Goal: Task Accomplishment & Management: Use online tool/utility

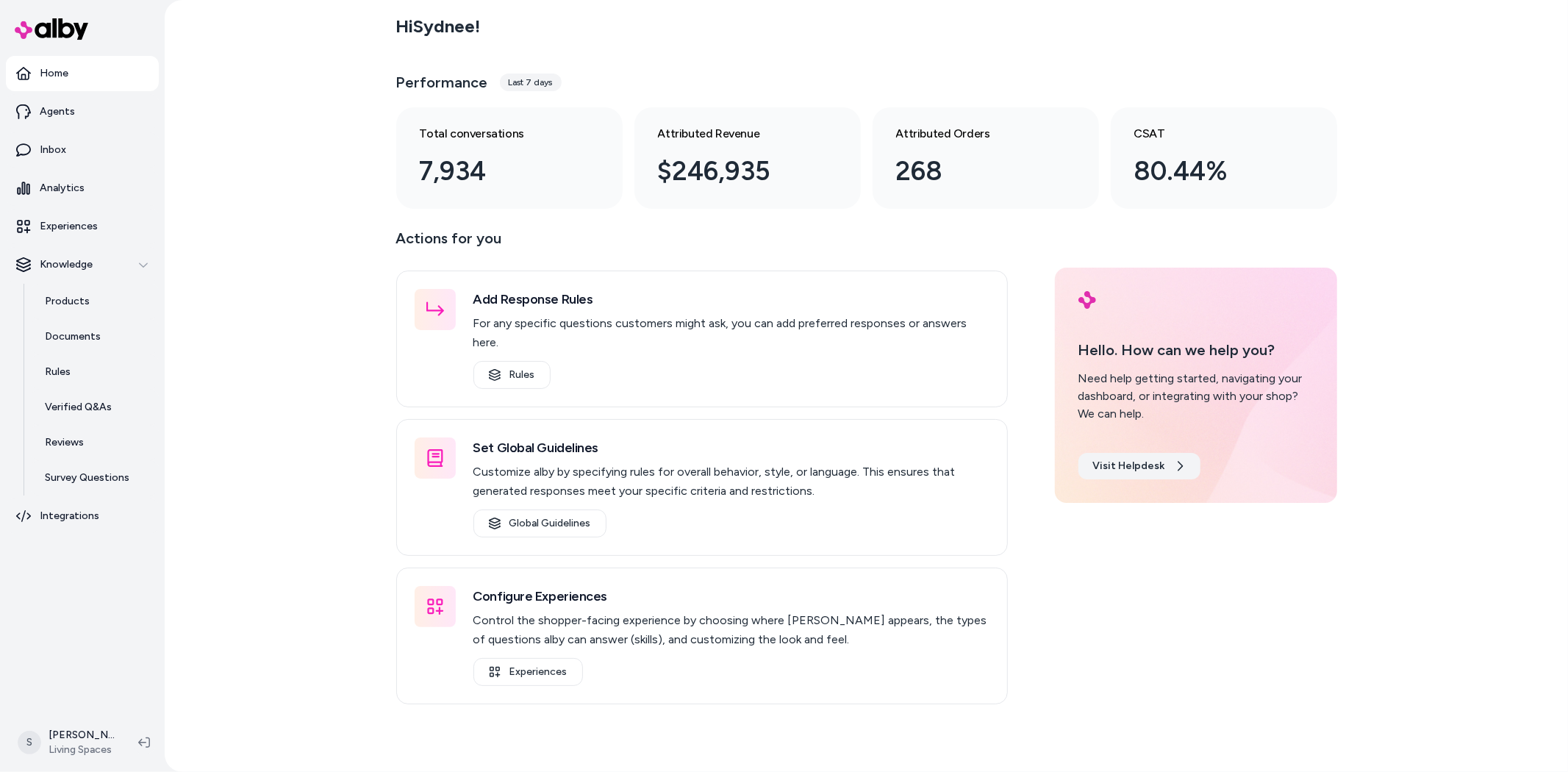
click at [1139, 475] on link "Visit Helpdesk" at bounding box center [1139, 466] width 122 height 27
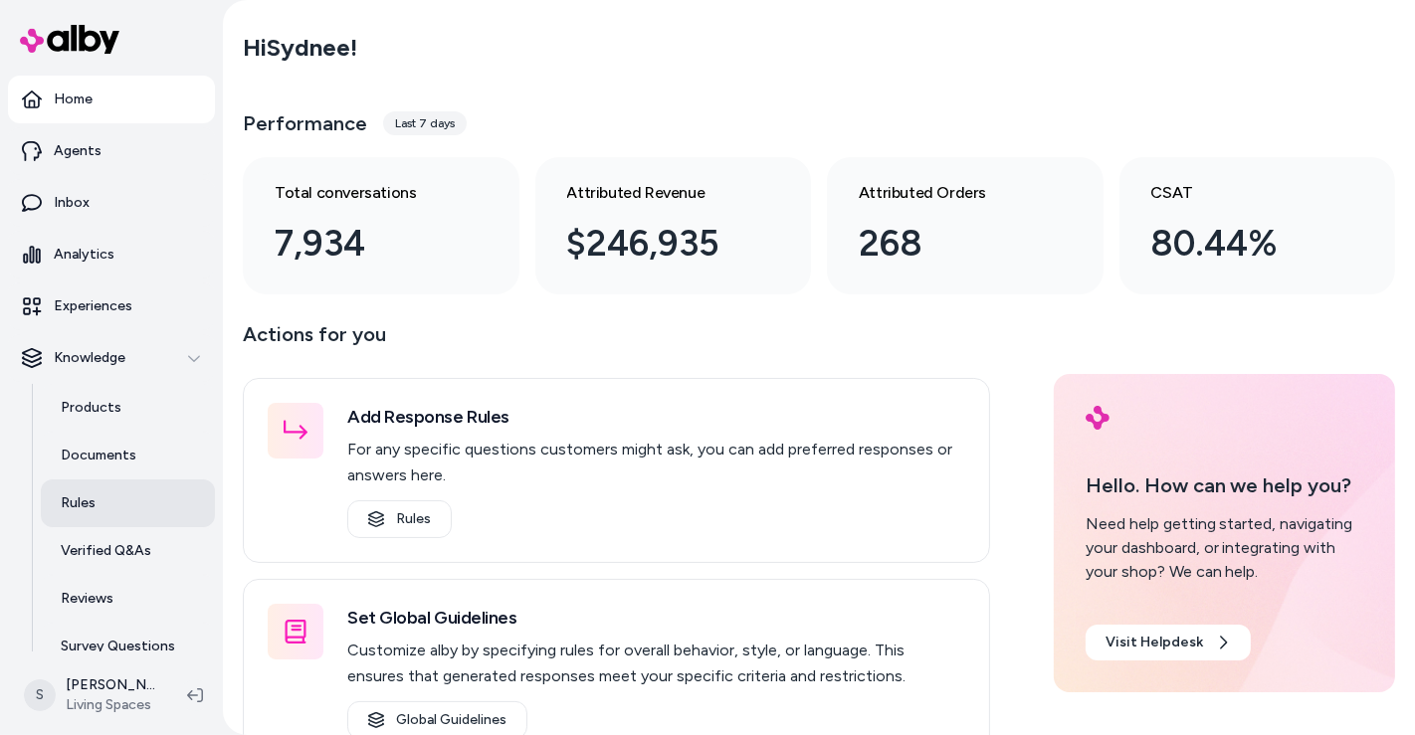
click at [91, 504] on p "Rules" at bounding box center [78, 504] width 35 height 20
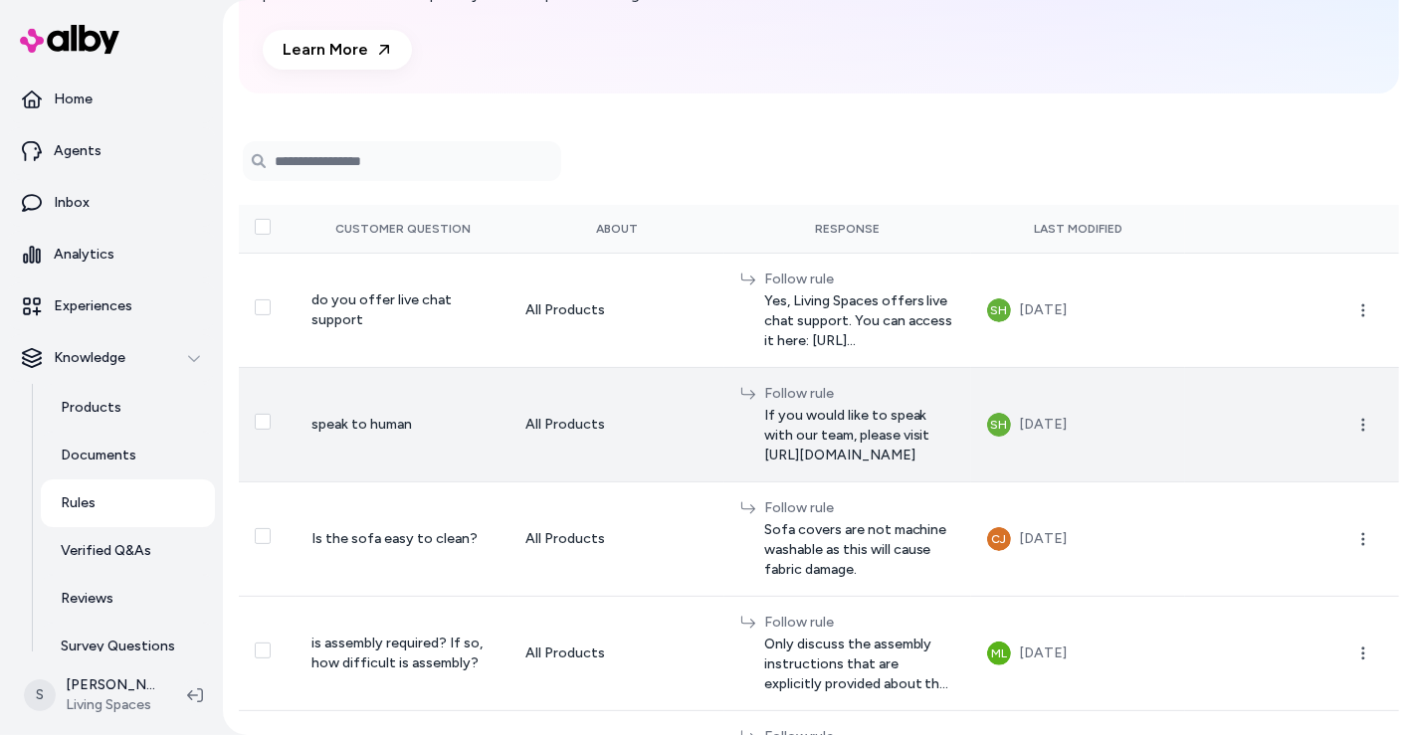
scroll to position [221, 0]
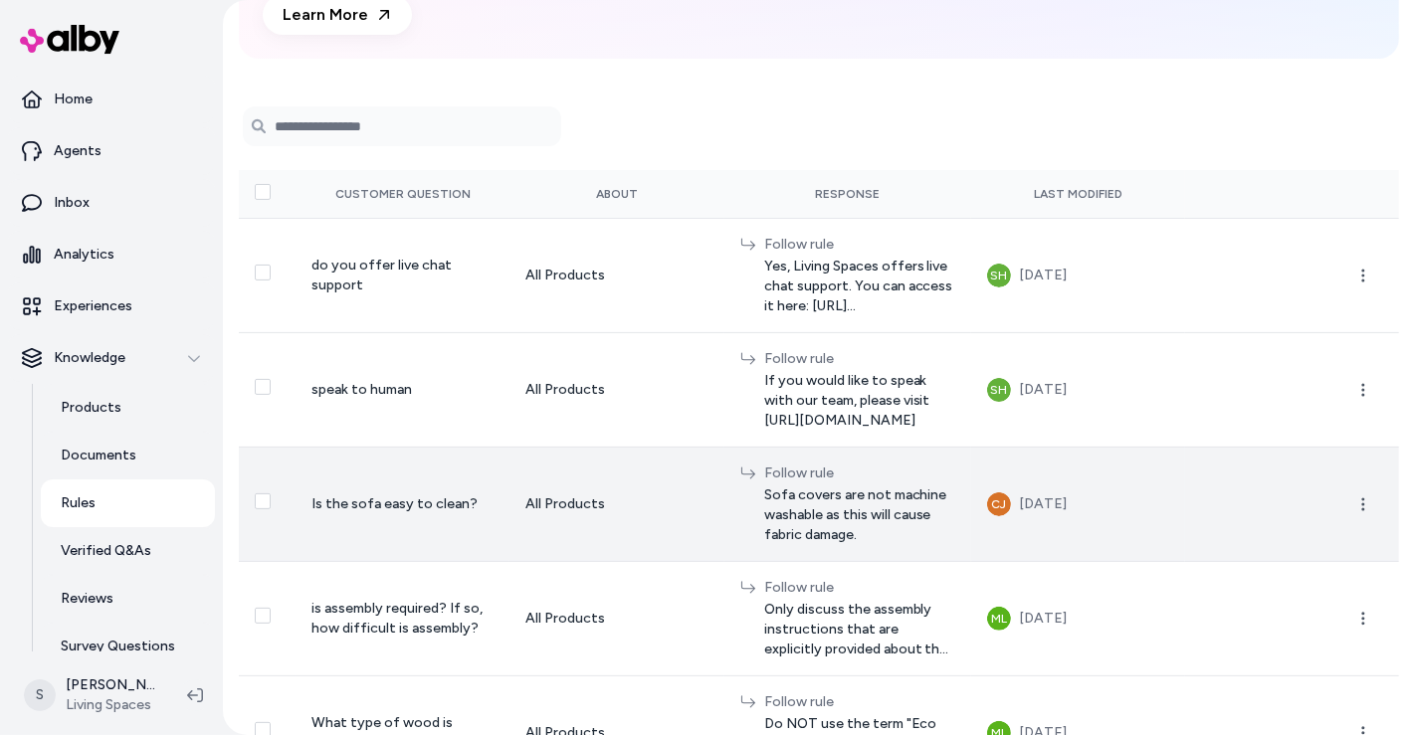
click at [527, 495] on div "All Products" at bounding box center [616, 505] width 182 height 20
click at [1355, 497] on icon "button" at bounding box center [1363, 505] width 16 height 16
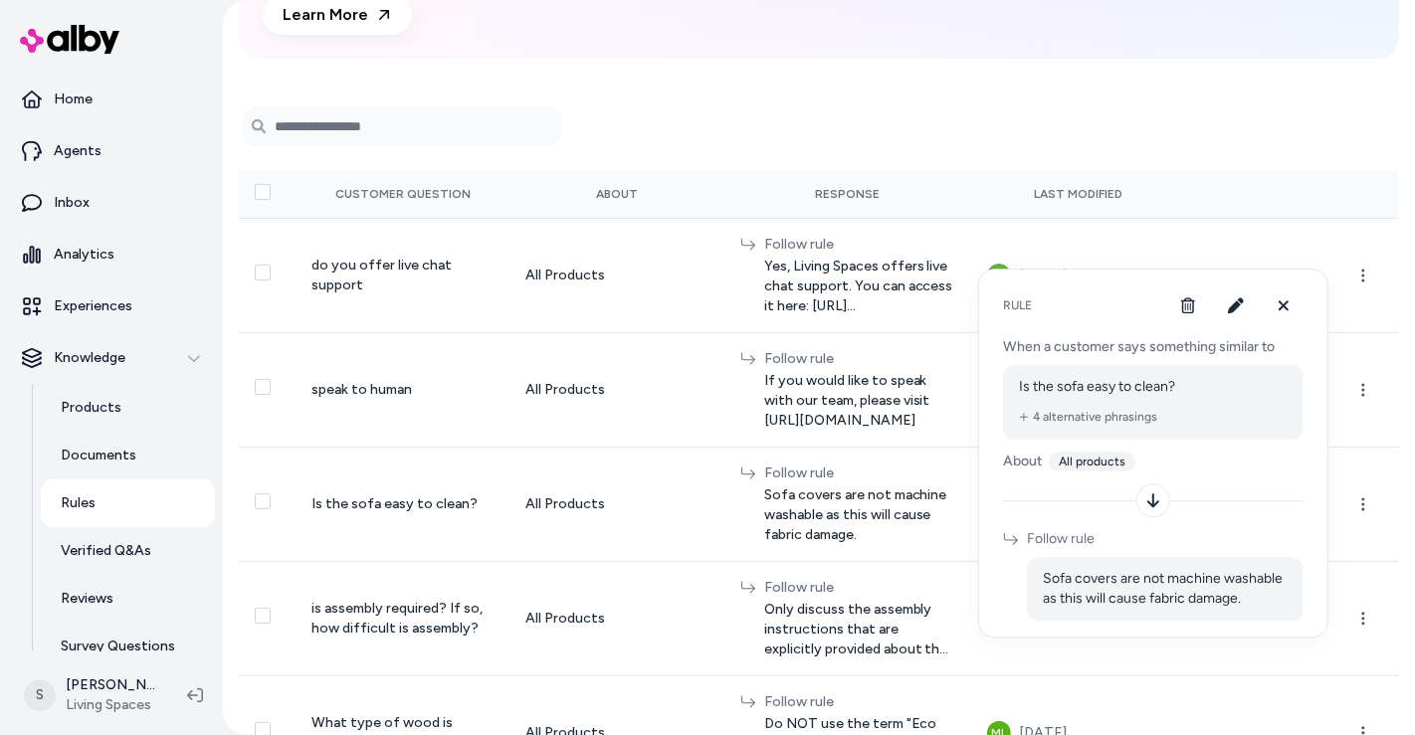
click at [1080, 413] on button "4 alternative phrasings" at bounding box center [1088, 417] width 138 height 16
